Goal: Book appointment/travel/reservation

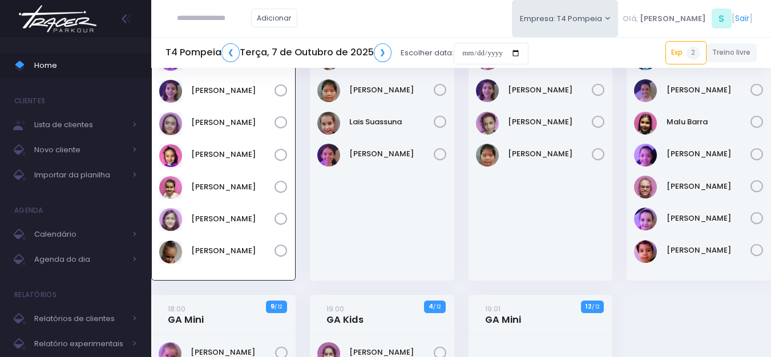
scroll to position [82, 0]
click at [72, 19] on img at bounding box center [57, 19] width 87 height 40
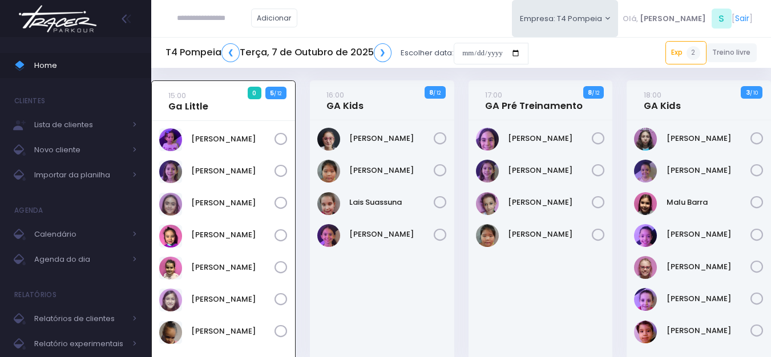
scroll to position [0, 0]
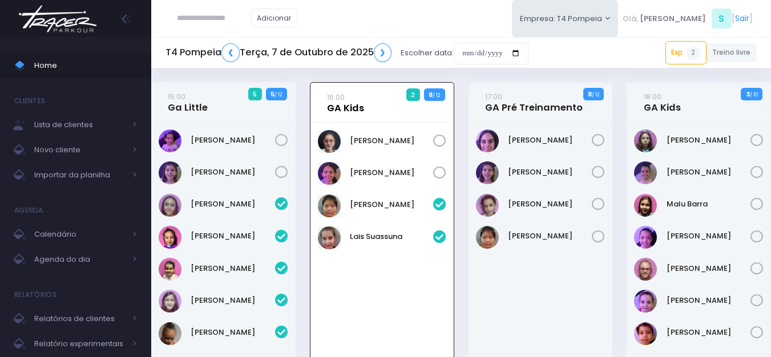
click at [346, 104] on link "16:00 GA Kids" at bounding box center [345, 102] width 37 height 23
click at [361, 138] on link "[PERSON_NAME]" at bounding box center [391, 140] width 83 height 11
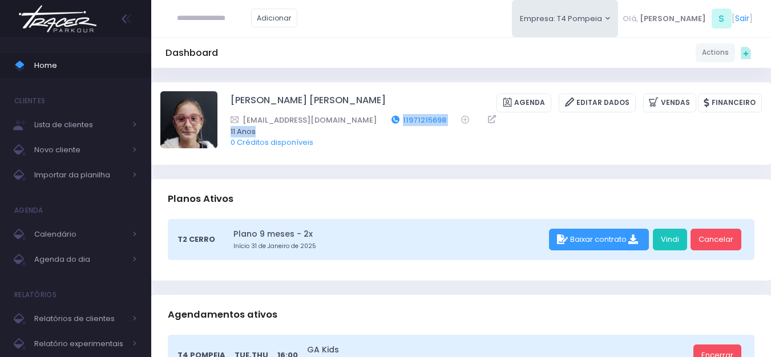
click at [366, 119] on div "Isabelaabrell@gmail.com 11971215698 11 Anos 0 Créditos disponíveis" at bounding box center [496, 131] width 531 height 34
drag, startPoint x: 415, startPoint y: 138, endPoint x: 416, endPoint y: 123, distance: 14.9
click at [415, 136] on div "Isabelaabrell@gmail.com 11971215698 11 Anos 0 Créditos disponíveis" at bounding box center [496, 131] width 531 height 34
drag, startPoint x: 403, startPoint y: 118, endPoint x: 365, endPoint y: 116, distance: 38.8
click at [365, 116] on div "Isabelaabrell@gmail.com 11971215698" at bounding box center [489, 120] width 516 height 12
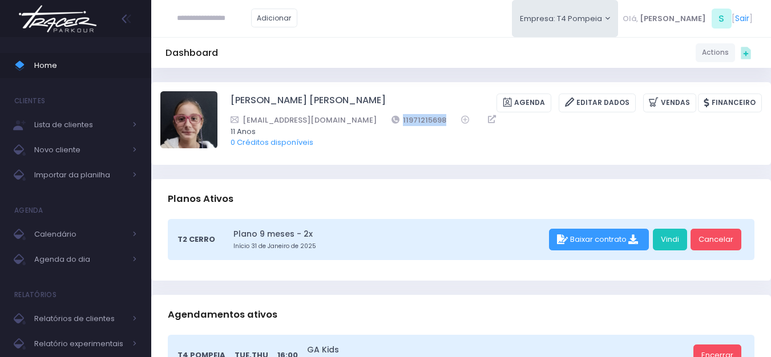
copy link "11971215698"
click at [213, 24] on input "text" at bounding box center [214, 18] width 74 height 22
paste input "**********"
type input "**********"
click input "submit" at bounding box center [0, 0] width 0 height 0
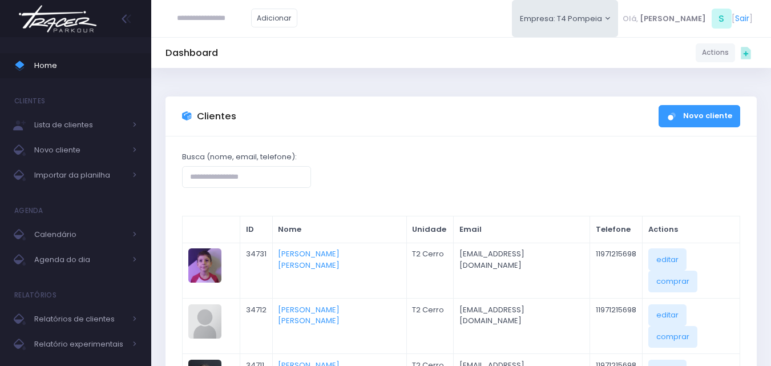
click at [233, 16] on input "text" at bounding box center [214, 18] width 74 height 22
type input "******"
click input "submit" at bounding box center [0, 0] width 0 height 0
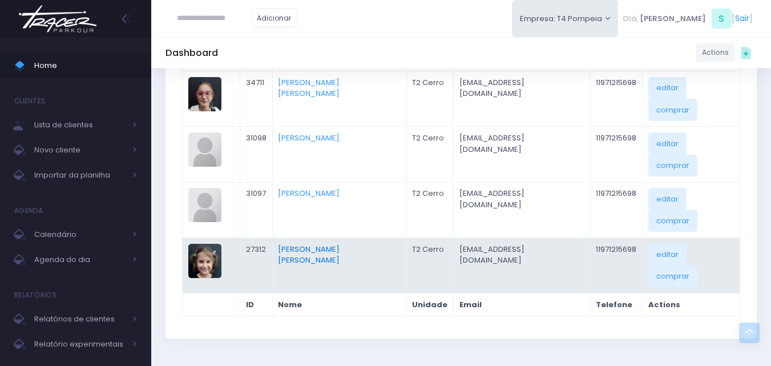
click at [321, 244] on link "[PERSON_NAME] [PERSON_NAME]" at bounding box center [309, 255] width 62 height 22
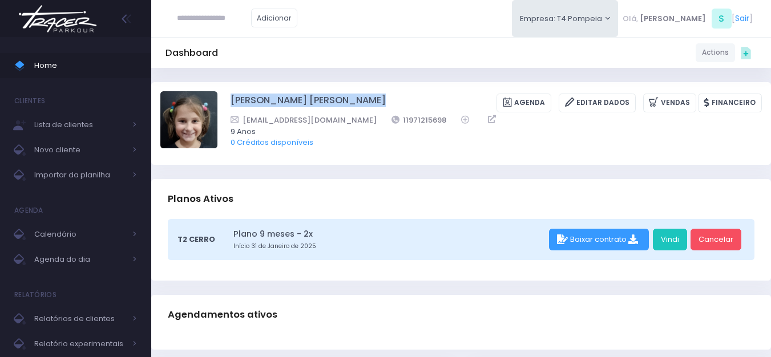
drag, startPoint x: 75, startPoint y: 27, endPoint x: 91, endPoint y: 2, distance: 30.2
click at [75, 27] on img at bounding box center [57, 19] width 87 height 40
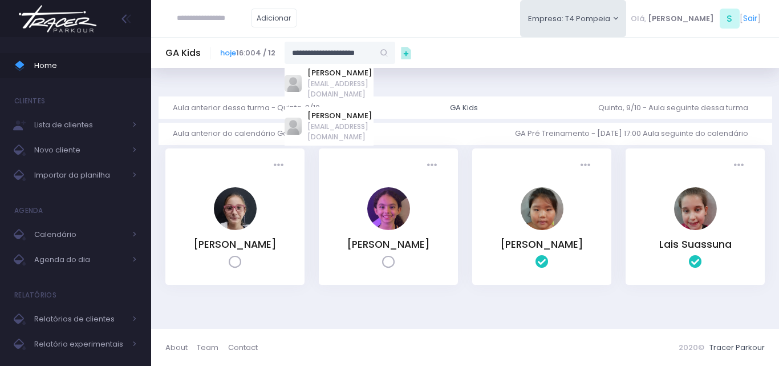
click at [359, 79] on span "isabelaabrell@gmail.com" at bounding box center [341, 89] width 66 height 21
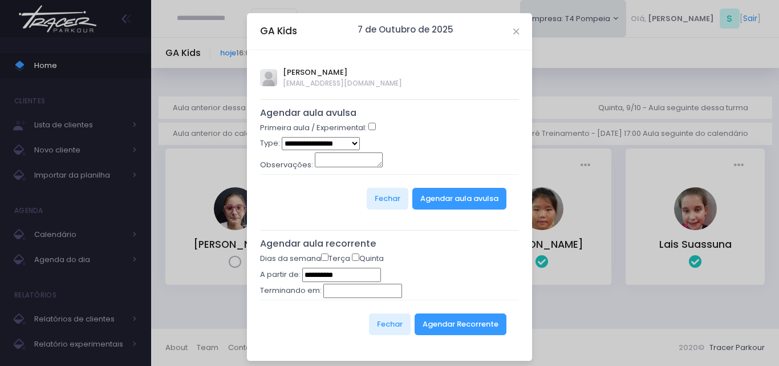
type input "**********"
click at [460, 203] on button "Agendar aula avulsa" at bounding box center [460, 199] width 94 height 22
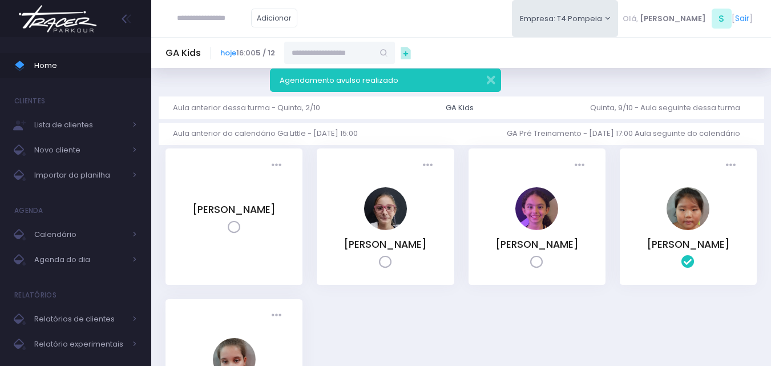
click at [87, 18] on img at bounding box center [57, 19] width 87 height 40
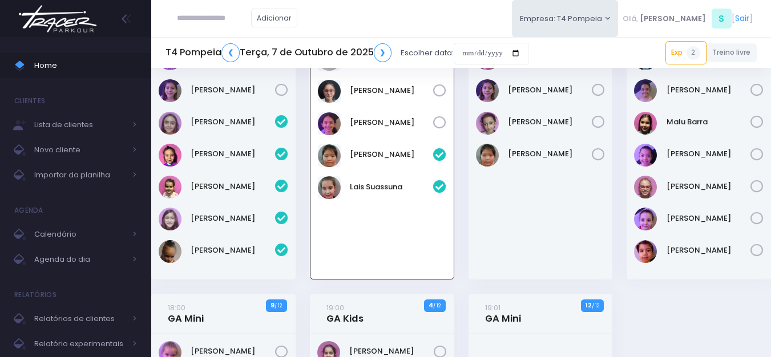
scroll to position [82, 0]
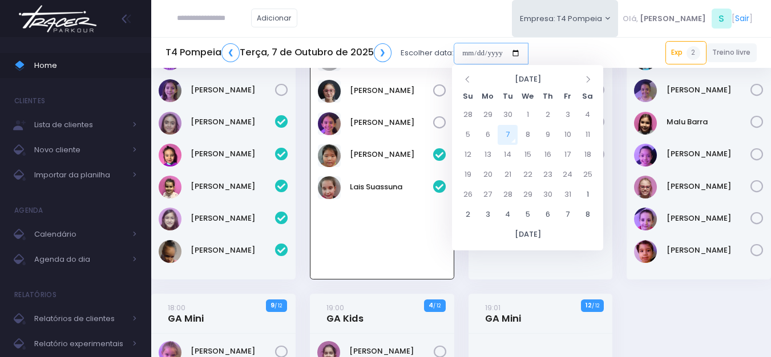
click at [472, 55] on input "date" at bounding box center [491, 54] width 75 height 22
click at [544, 136] on td "9" at bounding box center [547, 135] width 20 height 20
type input "**********"
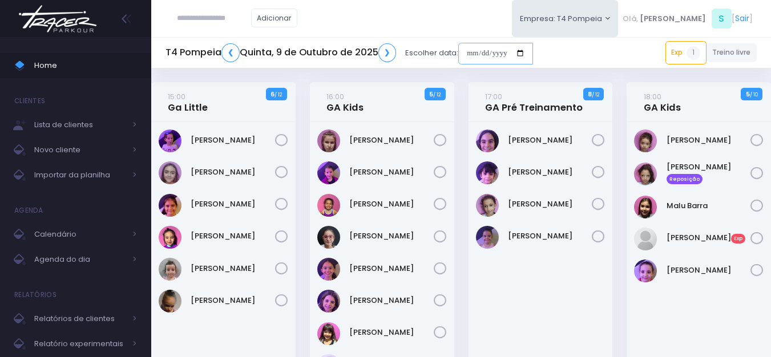
click at [475, 51] on input "date" at bounding box center [495, 54] width 75 height 22
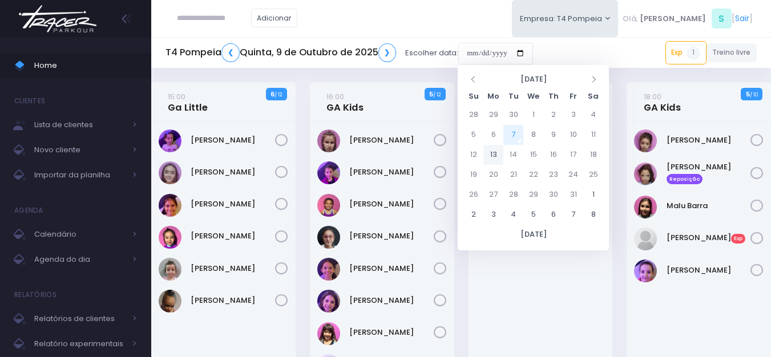
click at [491, 152] on td "13" at bounding box center [493, 155] width 20 height 20
type input "**********"
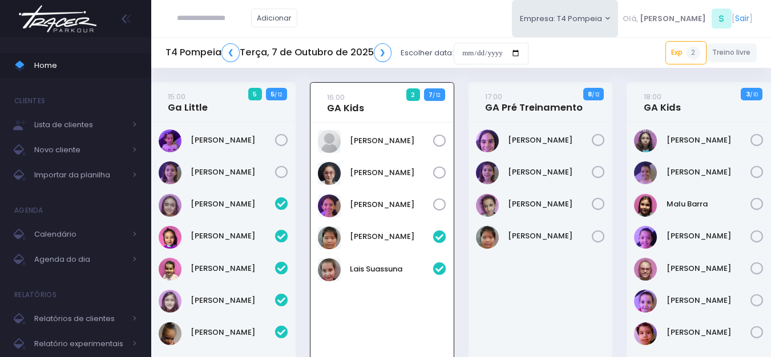
scroll to position [82, 0]
